Goal: Task Accomplishment & Management: Manage account settings

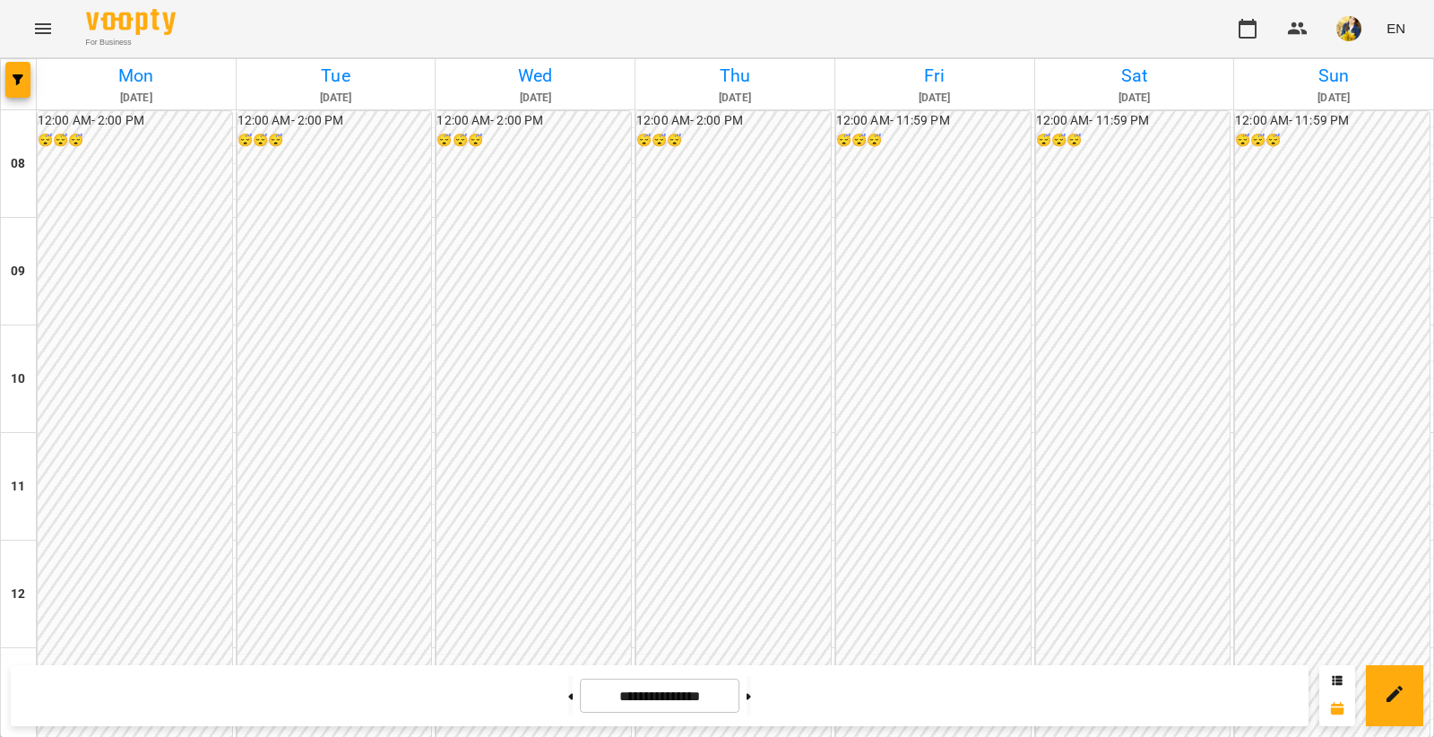
scroll to position [706, 0]
click at [751, 694] on button at bounding box center [748, 695] width 4 height 39
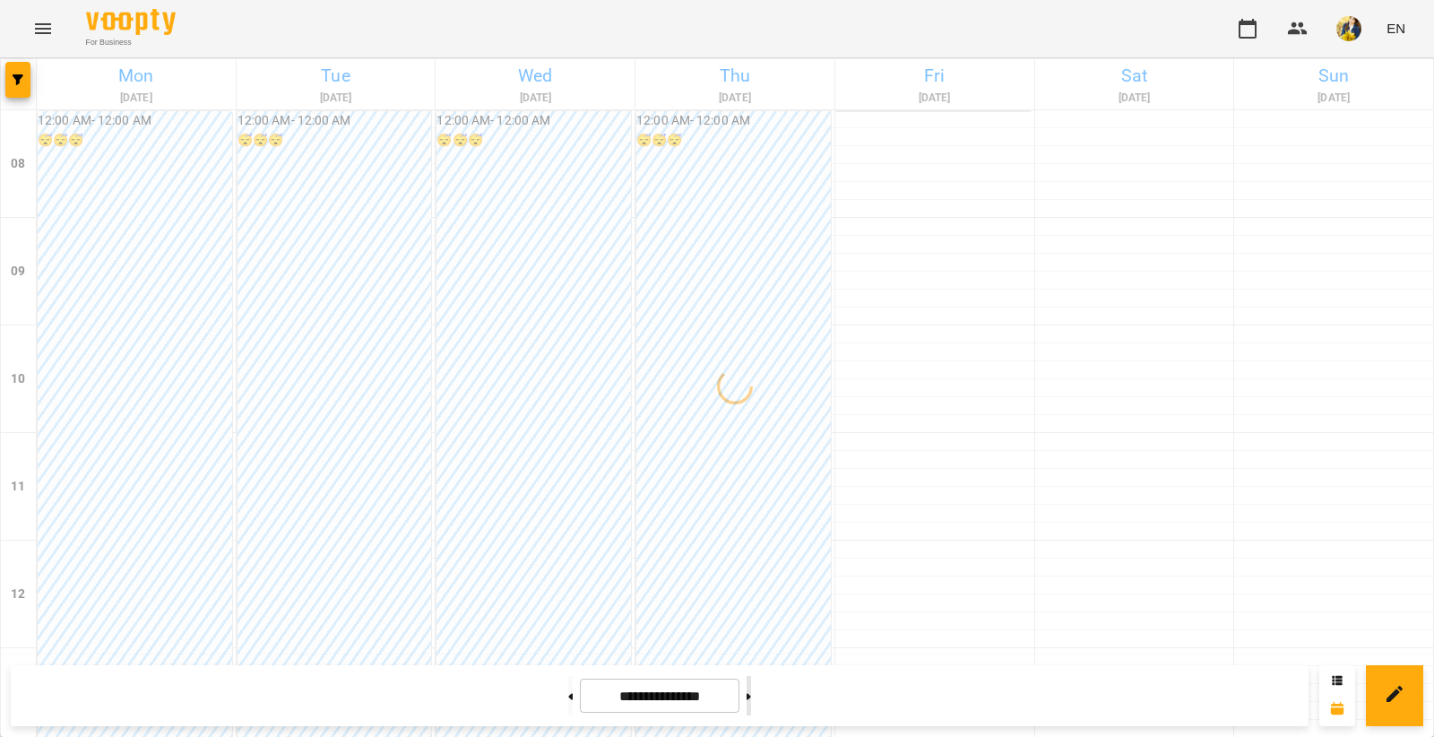
click at [751, 694] on button at bounding box center [748, 695] width 4 height 39
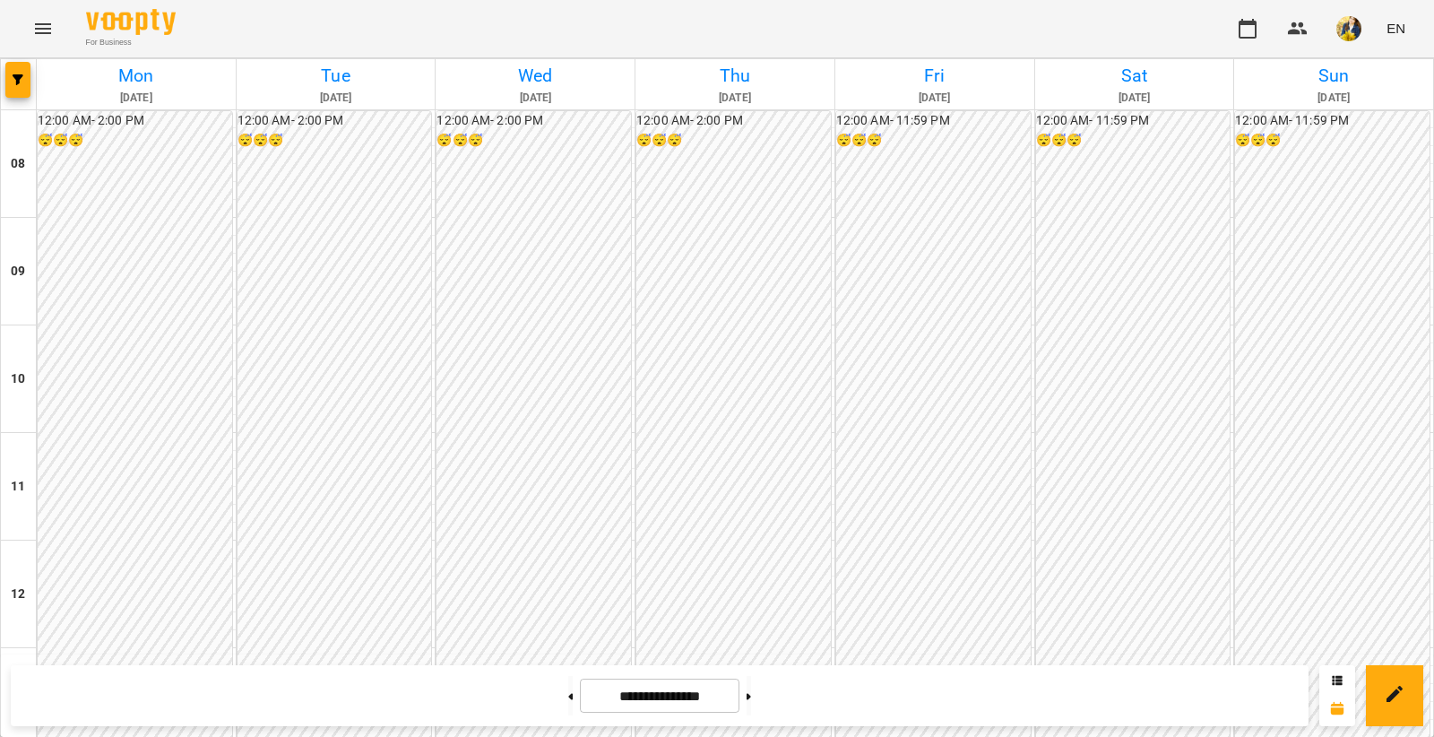
scroll to position [1066, 0]
click at [568, 694] on button at bounding box center [570, 695] width 4 height 39
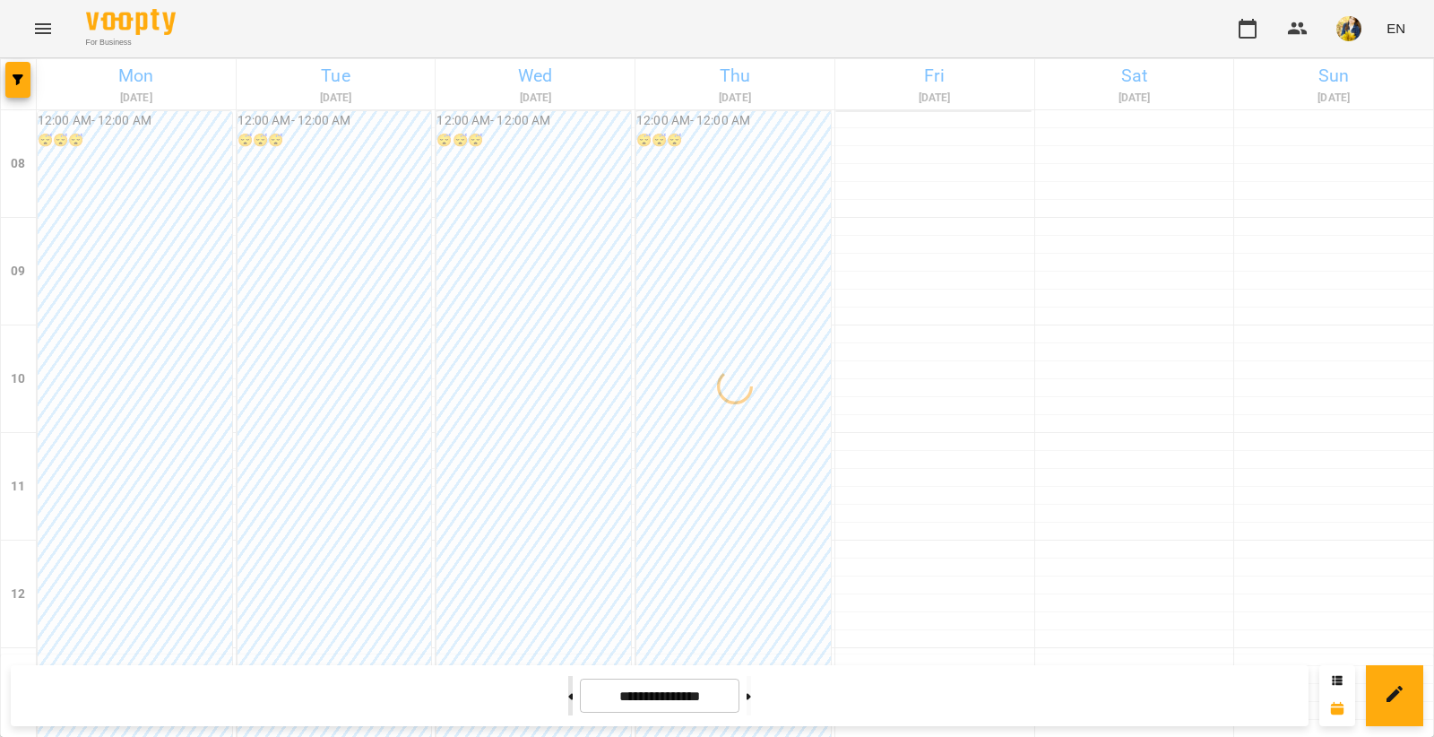
click at [568, 694] on button at bounding box center [570, 695] width 4 height 39
type input "**********"
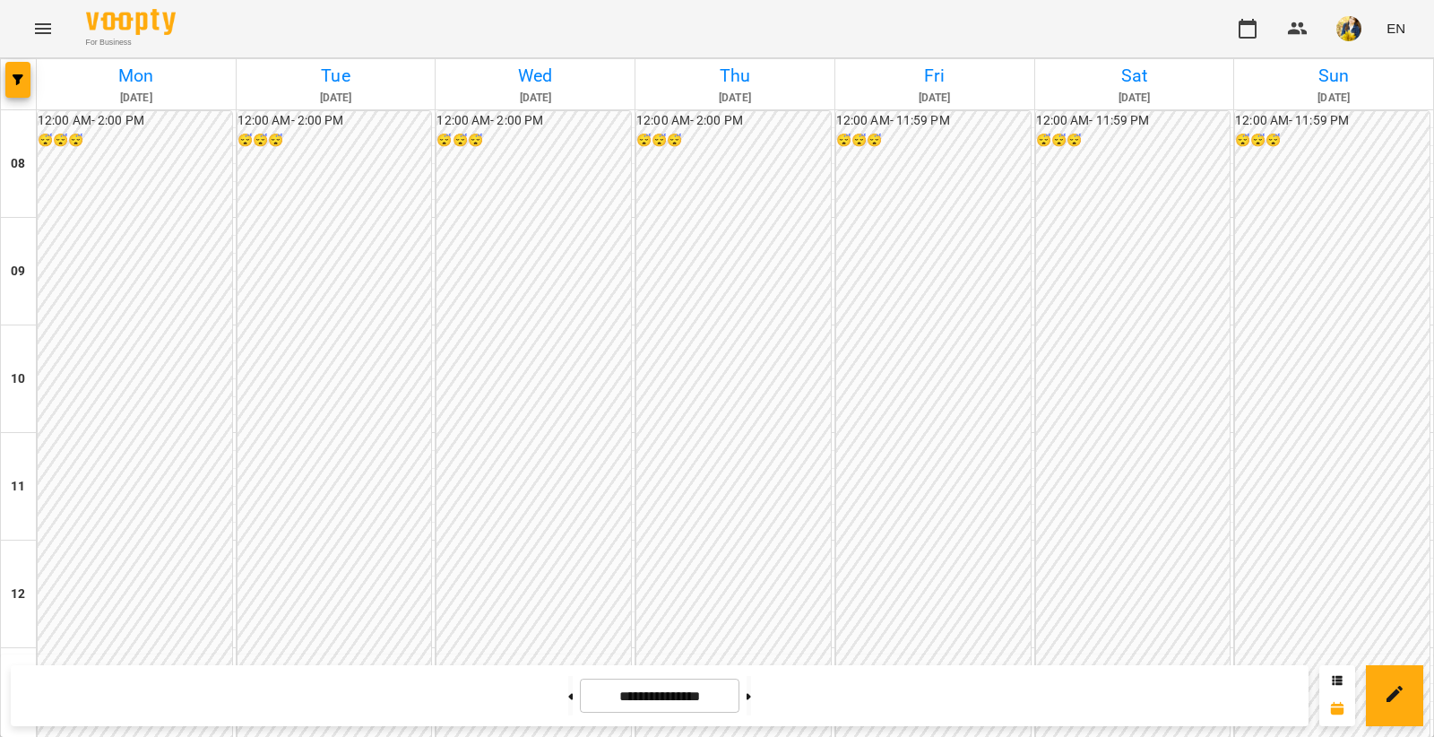
scroll to position [599, 0]
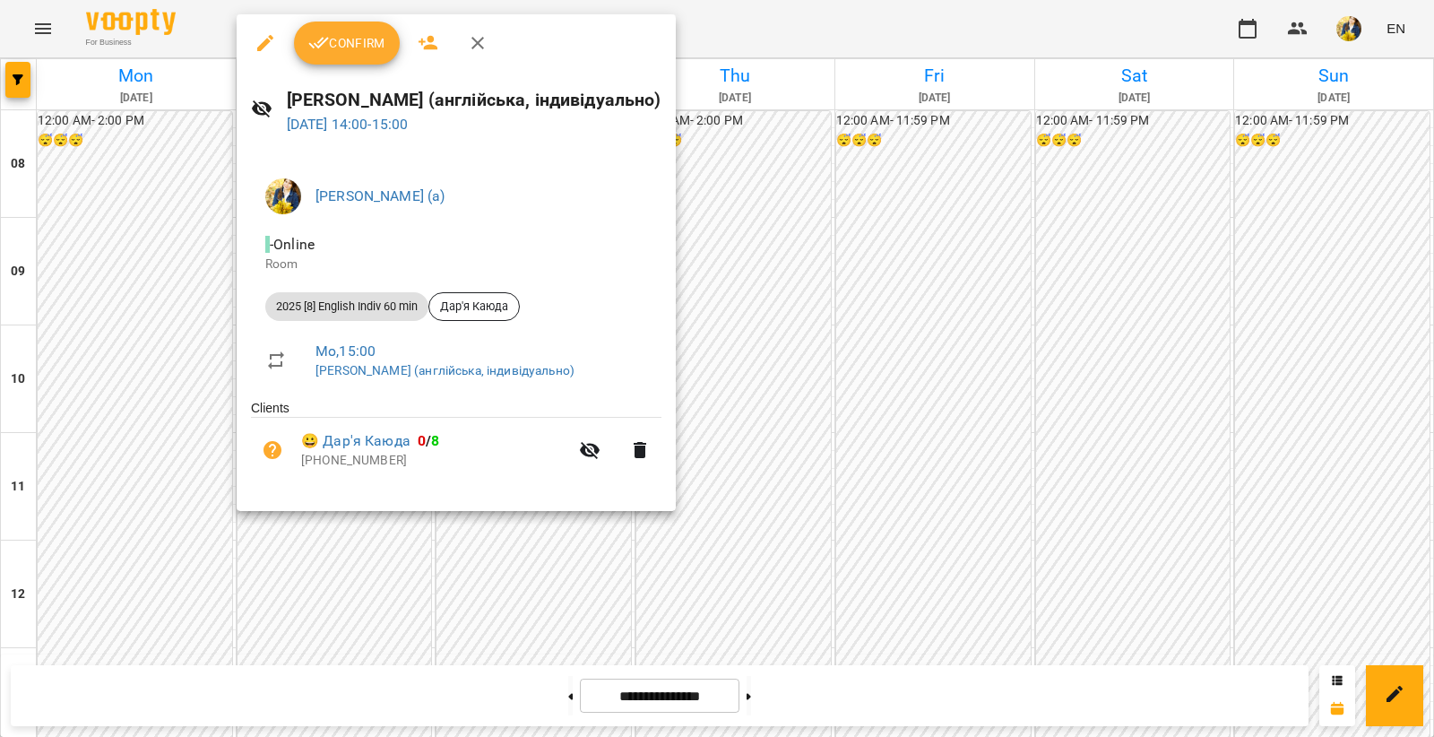
click at [349, 38] on span "Confirm" at bounding box center [346, 43] width 77 height 22
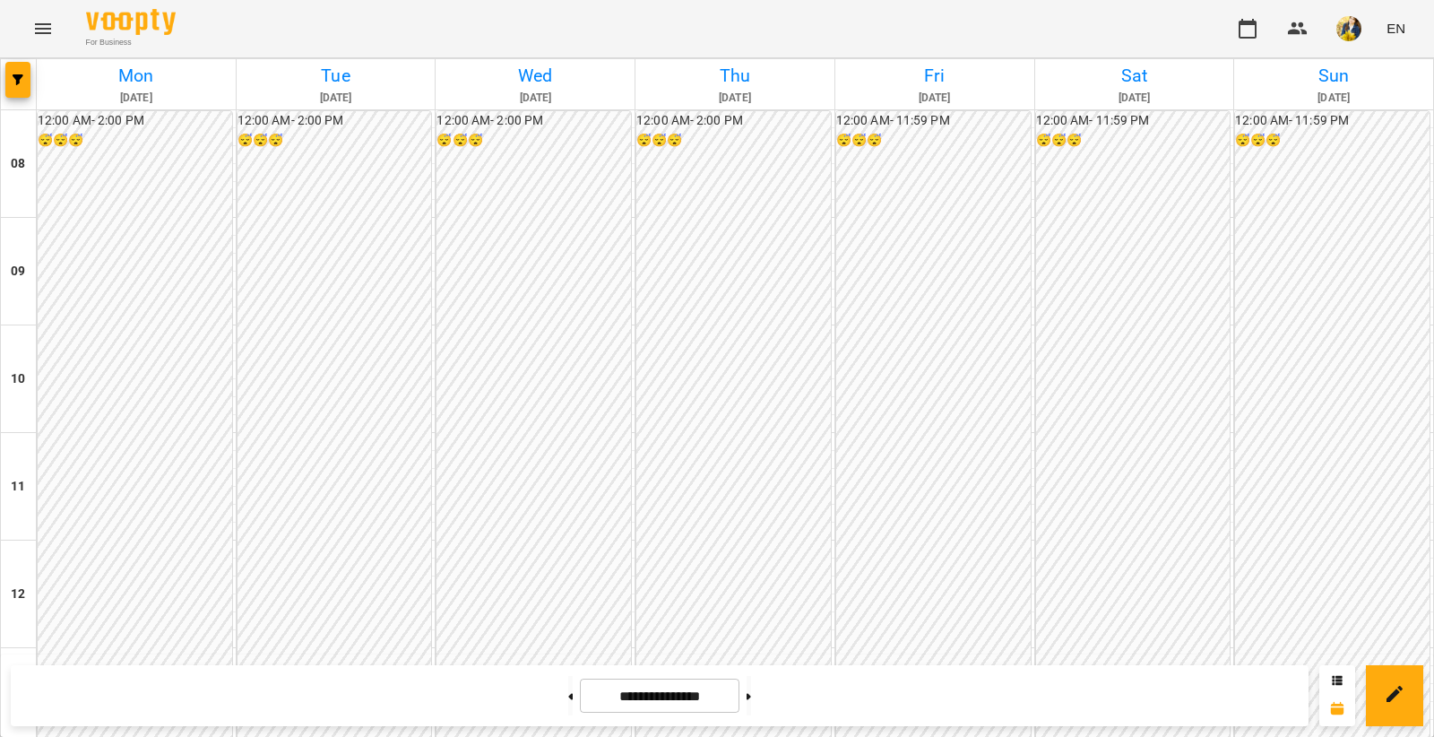
scroll to position [1019, 0]
